Goal: Use online tool/utility: Utilize a website feature to perform a specific function

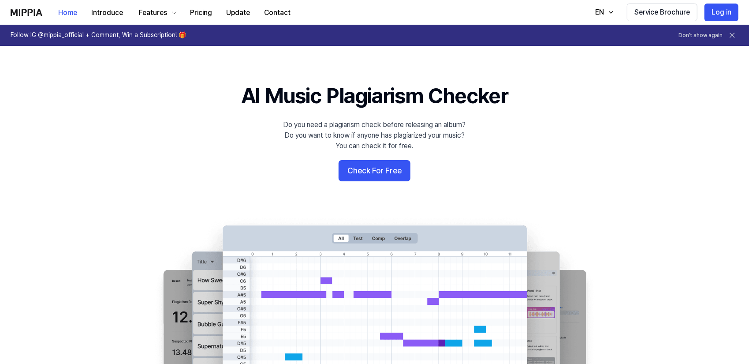
click at [731, 37] on icon at bounding box center [732, 35] width 4 height 4
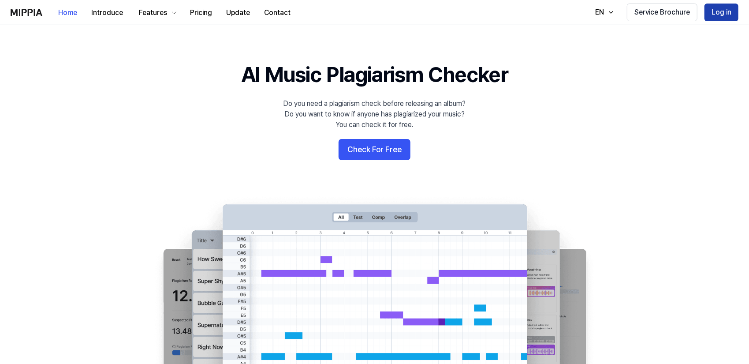
click at [724, 9] on button "Log in" at bounding box center [721, 13] width 34 height 18
click at [716, 15] on button "Log in" at bounding box center [721, 13] width 34 height 18
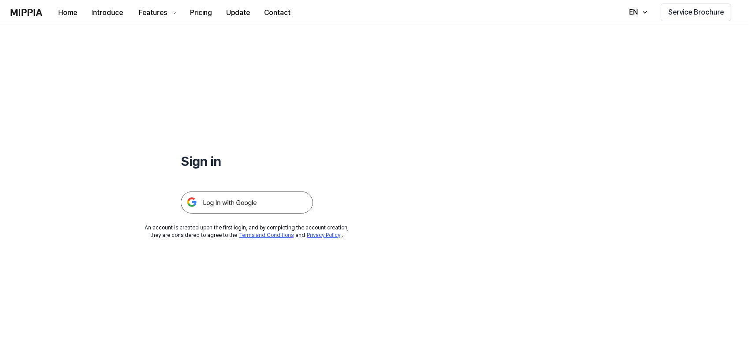
click at [264, 201] on img at bounding box center [247, 202] width 132 height 22
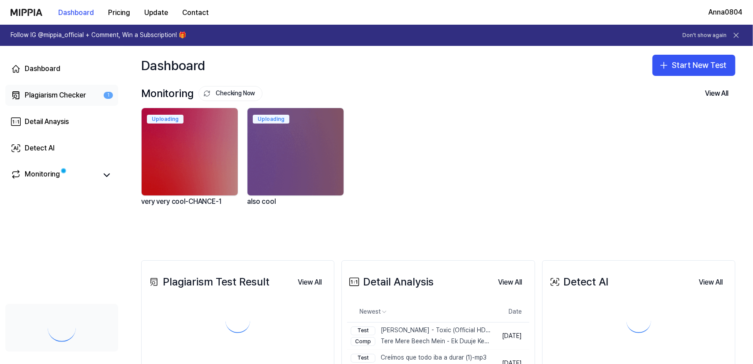
click at [68, 90] on div "Plagiarism Checker" at bounding box center [55, 95] width 61 height 11
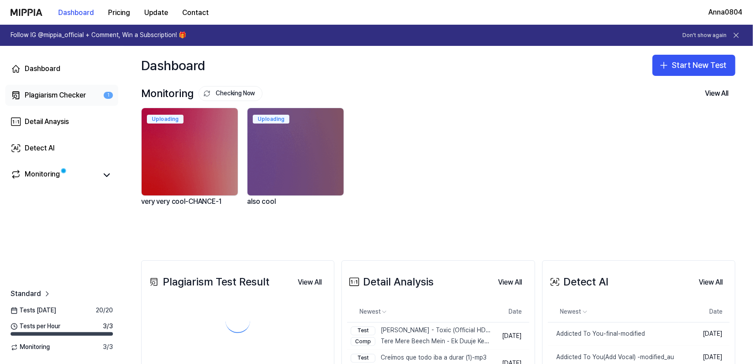
click at [68, 90] on div "Plagiarism Checker" at bounding box center [55, 95] width 61 height 11
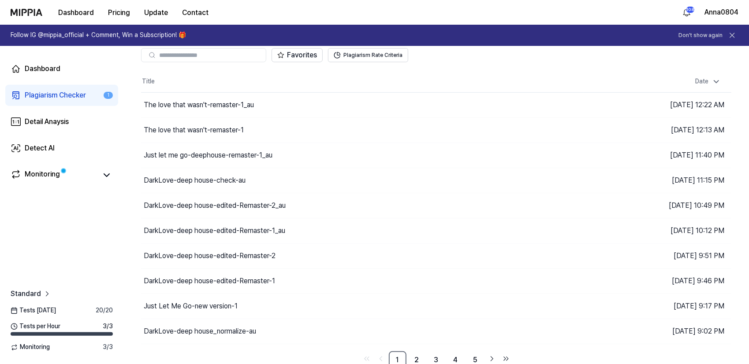
scroll to position [41, 0]
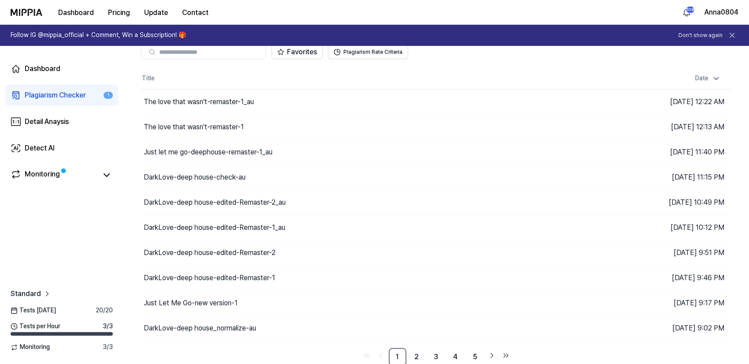
click at [62, 102] on link "Plagiarism Checker 1" at bounding box center [61, 95] width 113 height 21
click at [60, 97] on div "Plagiarism Checker" at bounding box center [55, 95] width 61 height 11
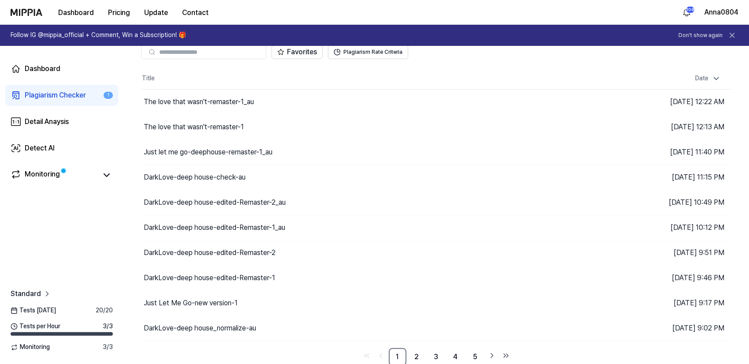
click at [60, 97] on div "Plagiarism Checker" at bounding box center [55, 95] width 61 height 11
click at [275, 94] on div "The love that wasn't-remaster-1_au" at bounding box center [317, 101] width 352 height 25
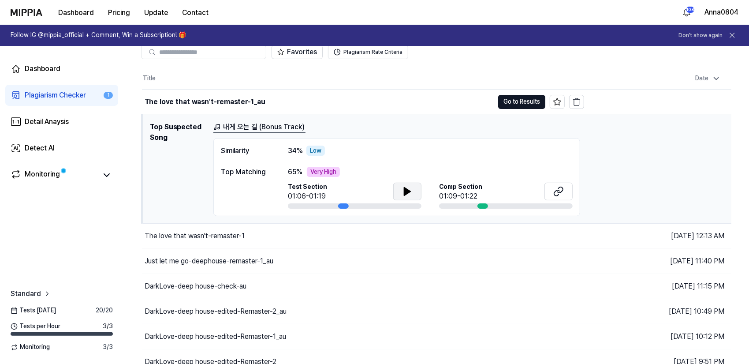
click at [404, 186] on icon at bounding box center [407, 191] width 11 height 11
click at [405, 187] on icon at bounding box center [406, 190] width 2 height 7
